Goal: Task Accomplishment & Management: Manage account settings

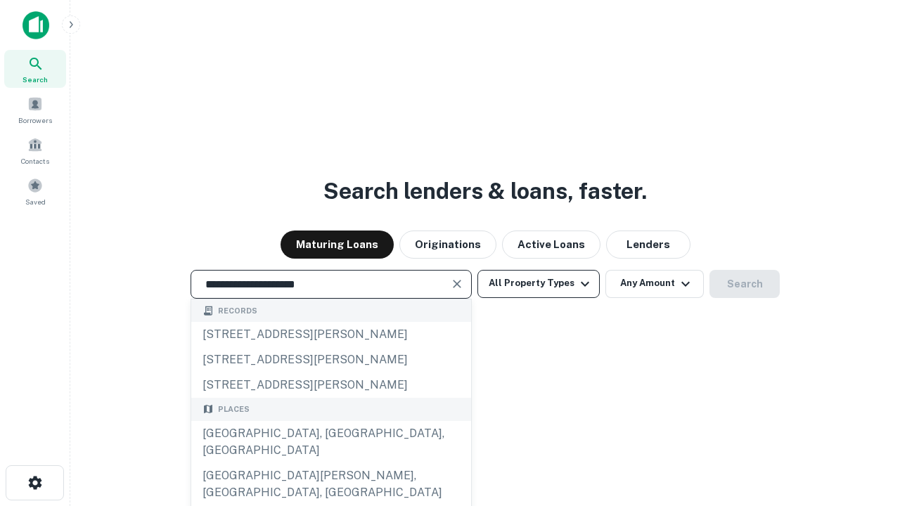
click at [331, 463] on div "Santa Monica, CA, USA" at bounding box center [331, 442] width 280 height 42
click at [539, 283] on button "All Property Types" at bounding box center [539, 284] width 122 height 28
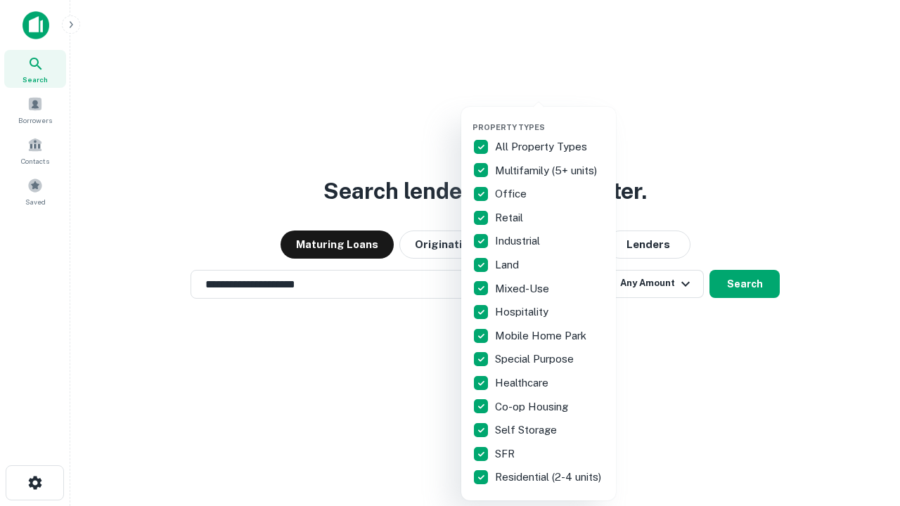
type input "**********"
click at [550, 118] on button "button" at bounding box center [550, 118] width 155 height 1
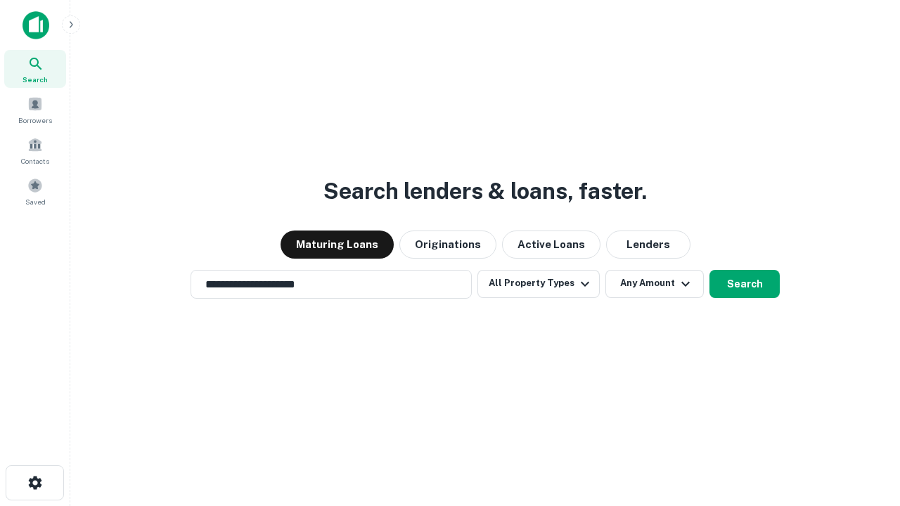
scroll to position [8, 169]
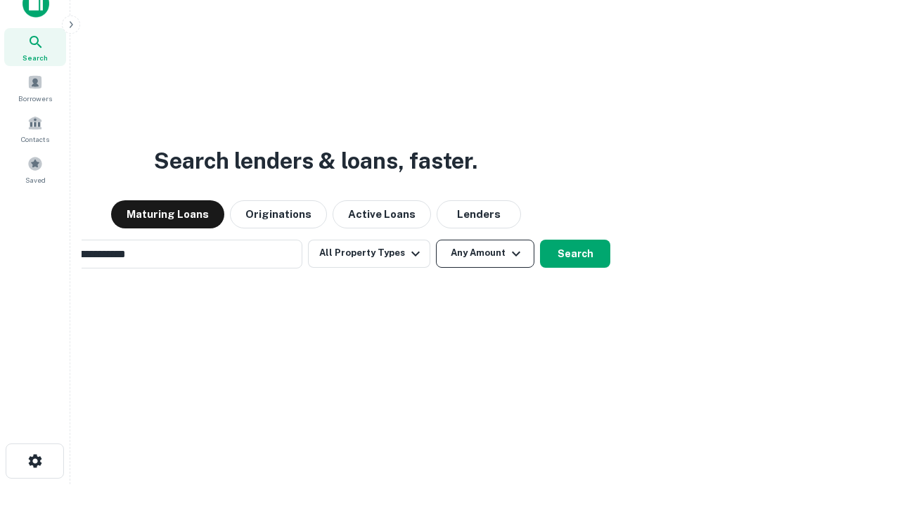
click at [436, 240] on button "Any Amount" at bounding box center [485, 254] width 98 height 28
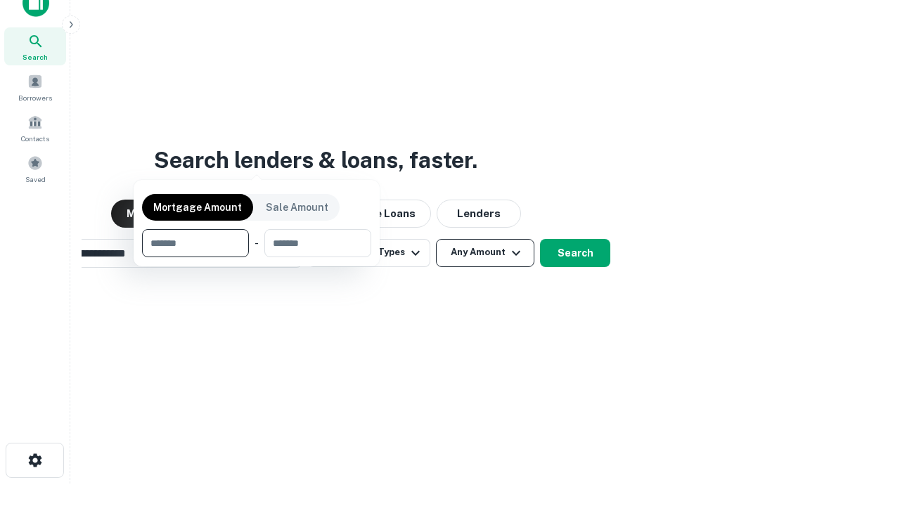
scroll to position [101, 398]
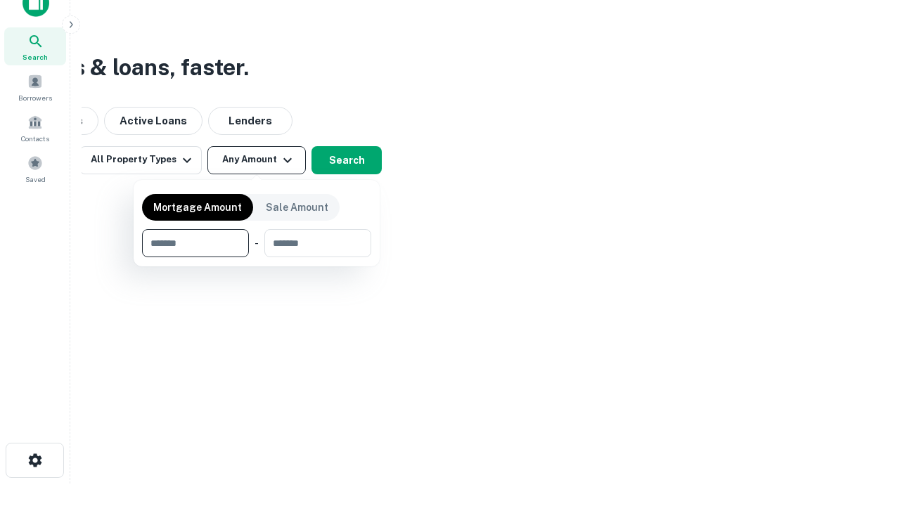
type input "*******"
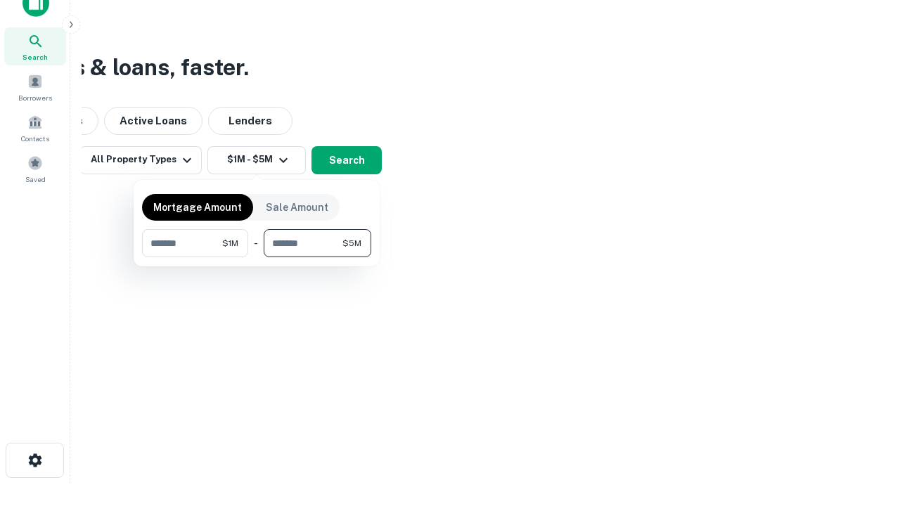
type input "*******"
click at [257, 257] on button "button" at bounding box center [256, 257] width 229 height 1
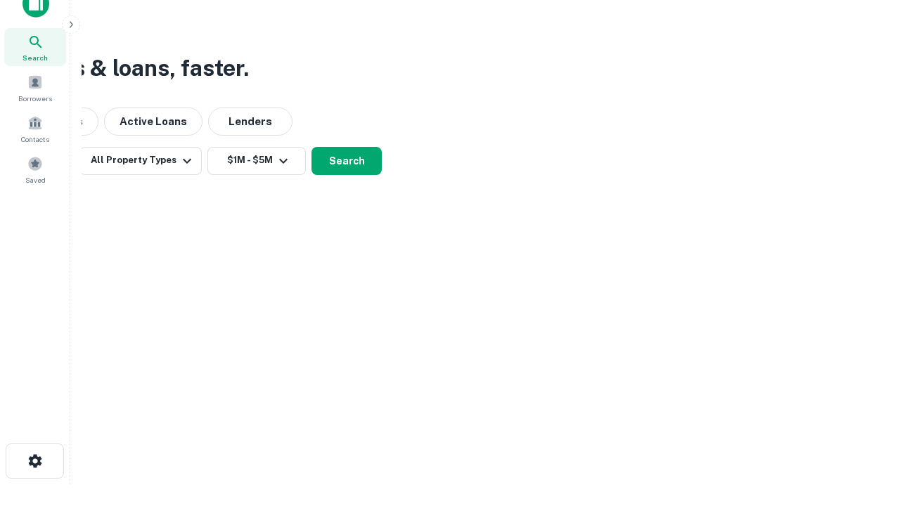
scroll to position [8, 260]
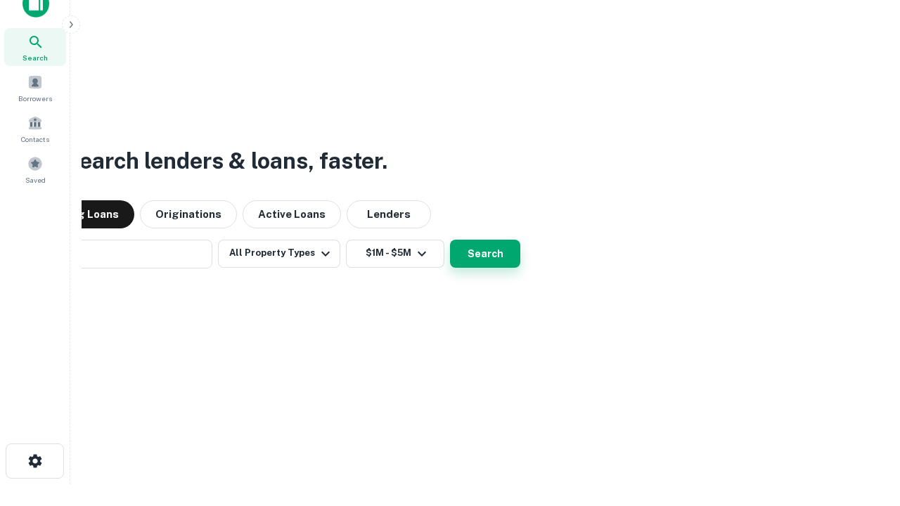
click at [450, 240] on button "Search" at bounding box center [485, 254] width 70 height 28
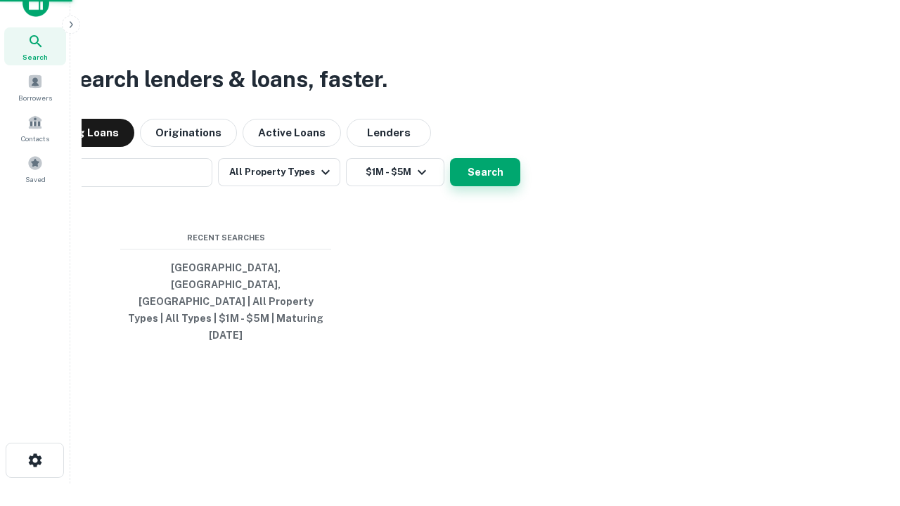
scroll to position [37, 398]
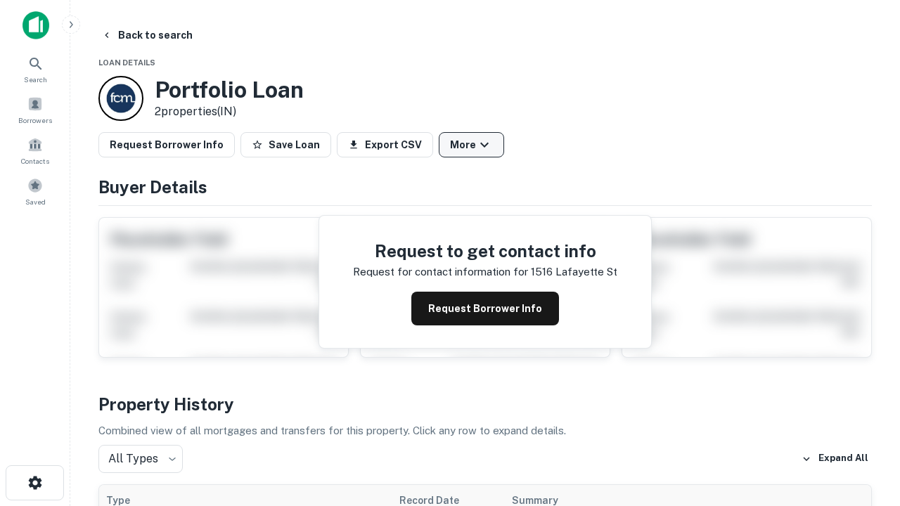
click at [471, 145] on button "More" at bounding box center [471, 144] width 65 height 25
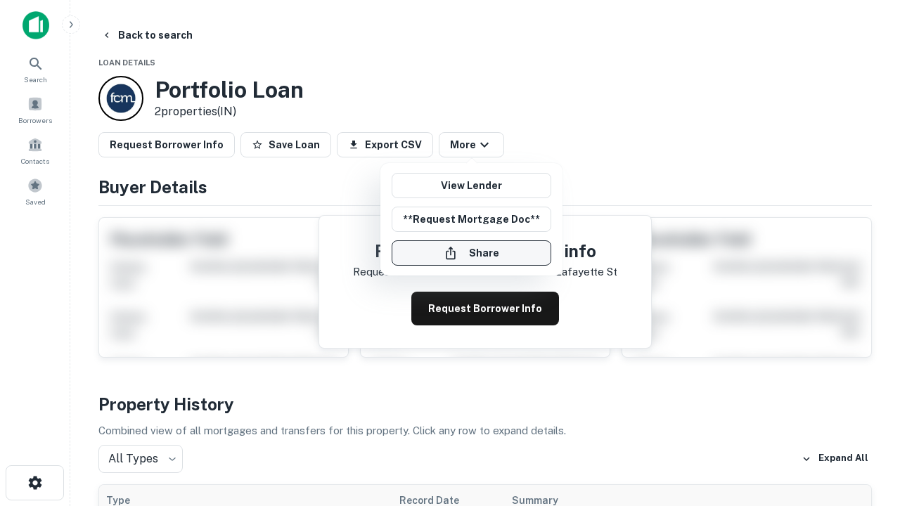
click at [471, 253] on button "Share" at bounding box center [472, 253] width 160 height 25
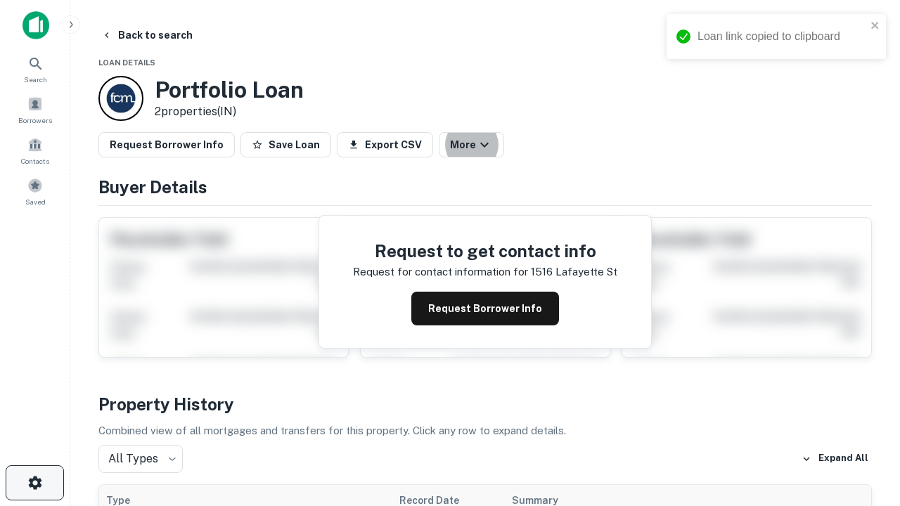
click at [34, 483] on icon "button" at bounding box center [35, 483] width 17 height 17
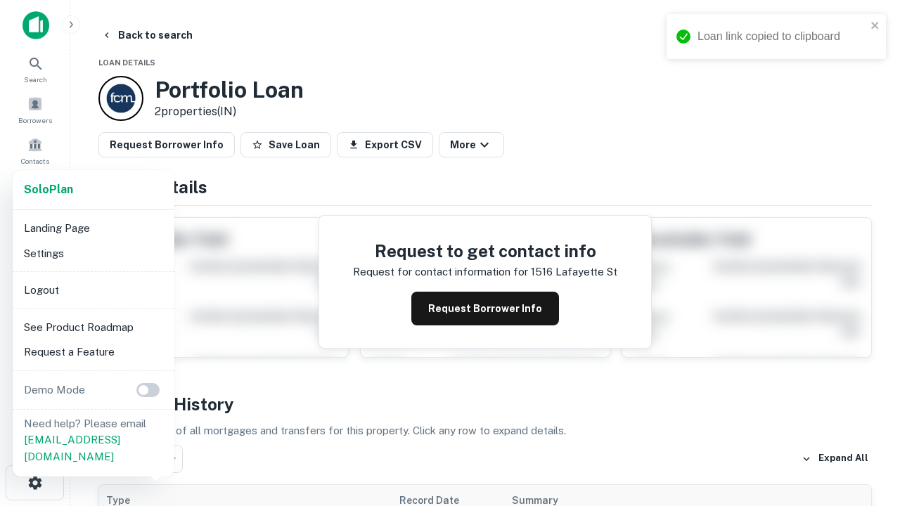
click at [93, 290] on li "Logout" at bounding box center [93, 290] width 150 height 25
